Goal: Transaction & Acquisition: Obtain resource

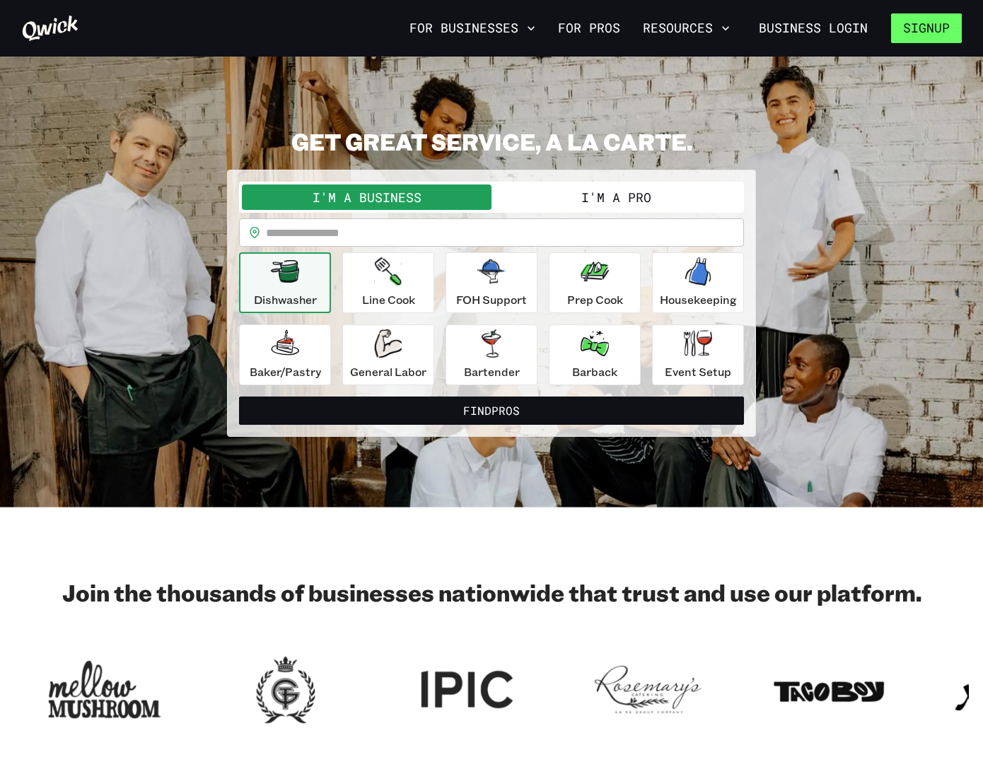
click at [928, 30] on button "Signup" at bounding box center [926, 28] width 71 height 30
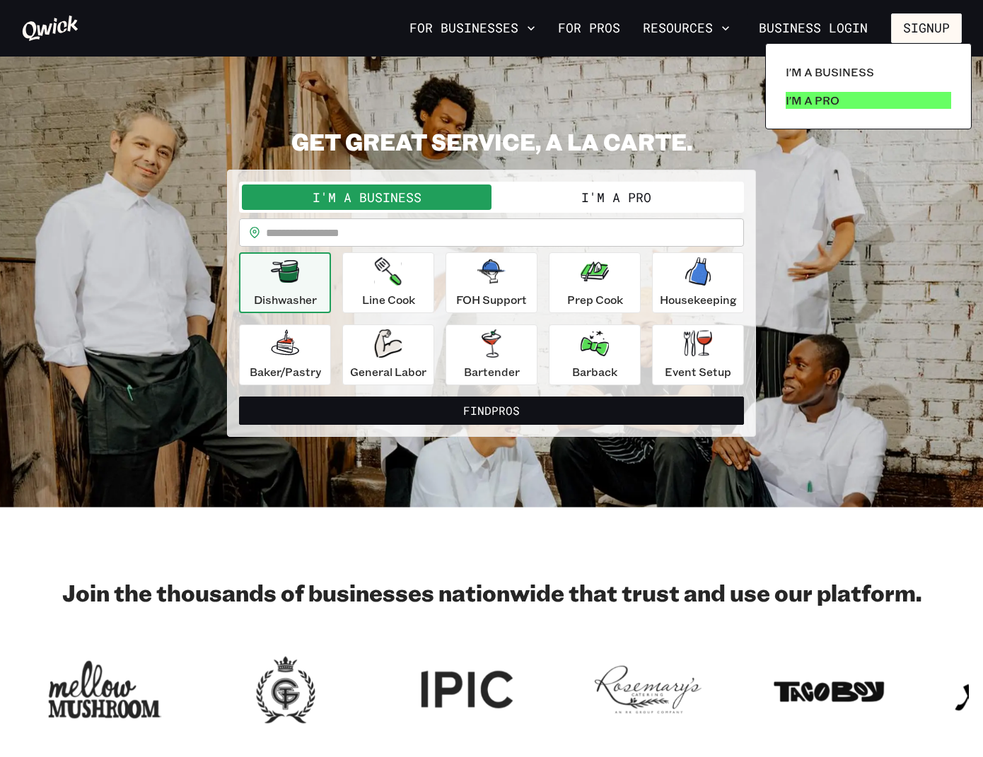
click at [826, 97] on p "I'm a Pro" at bounding box center [813, 100] width 54 height 17
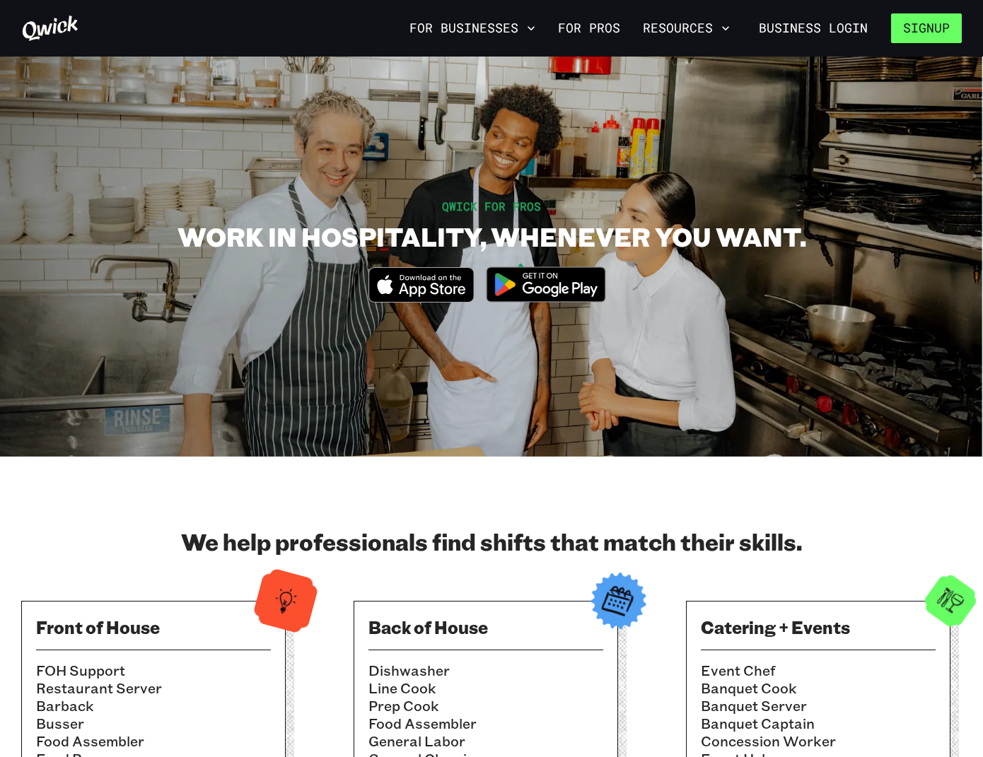
click at [931, 34] on button "Signup" at bounding box center [926, 28] width 71 height 30
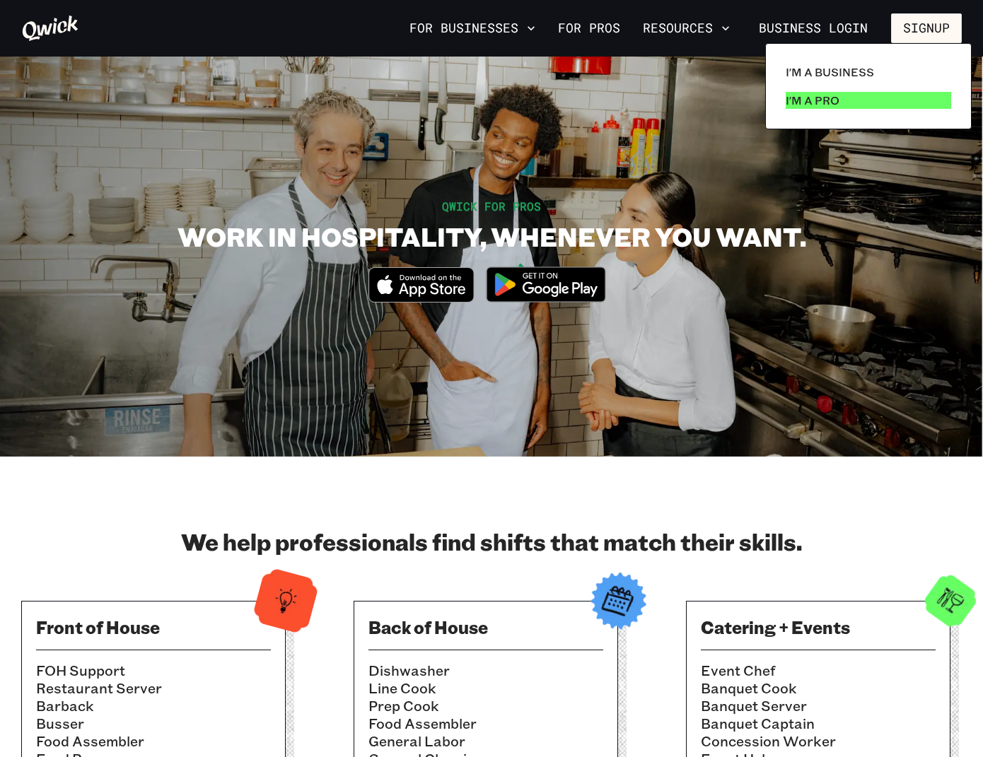
click at [846, 97] on link "I'm a Pro" at bounding box center [868, 100] width 177 height 28
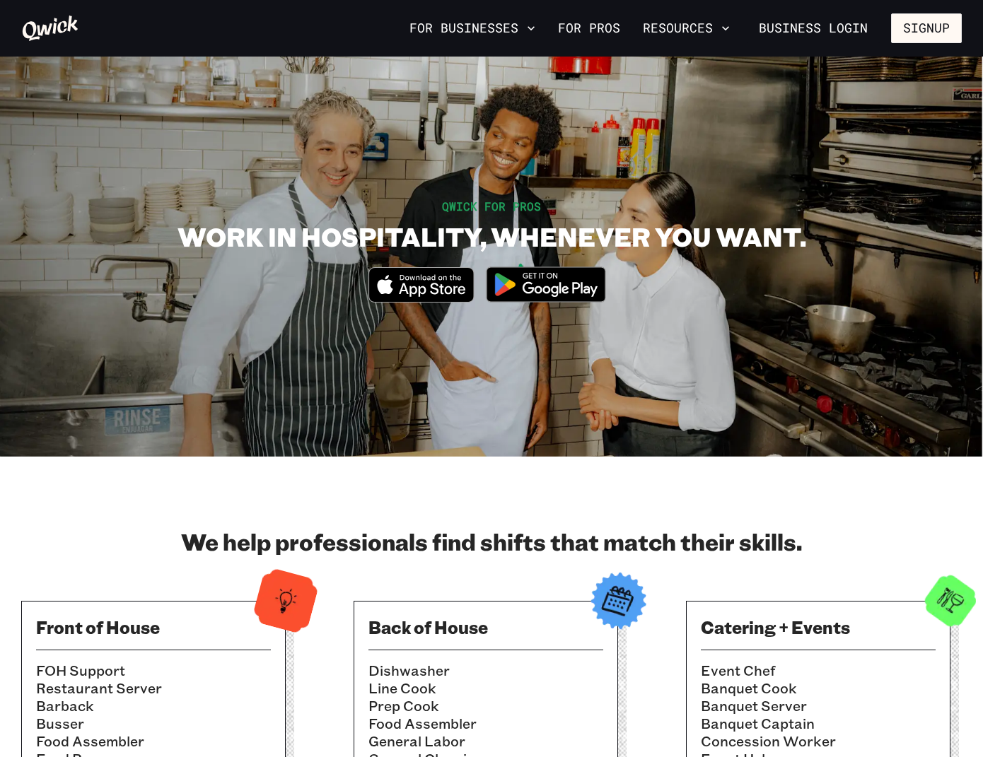
click at [419, 293] on icon "Download on the App Store" at bounding box center [421, 285] width 104 height 34
